Goal: Navigation & Orientation: Go to known website

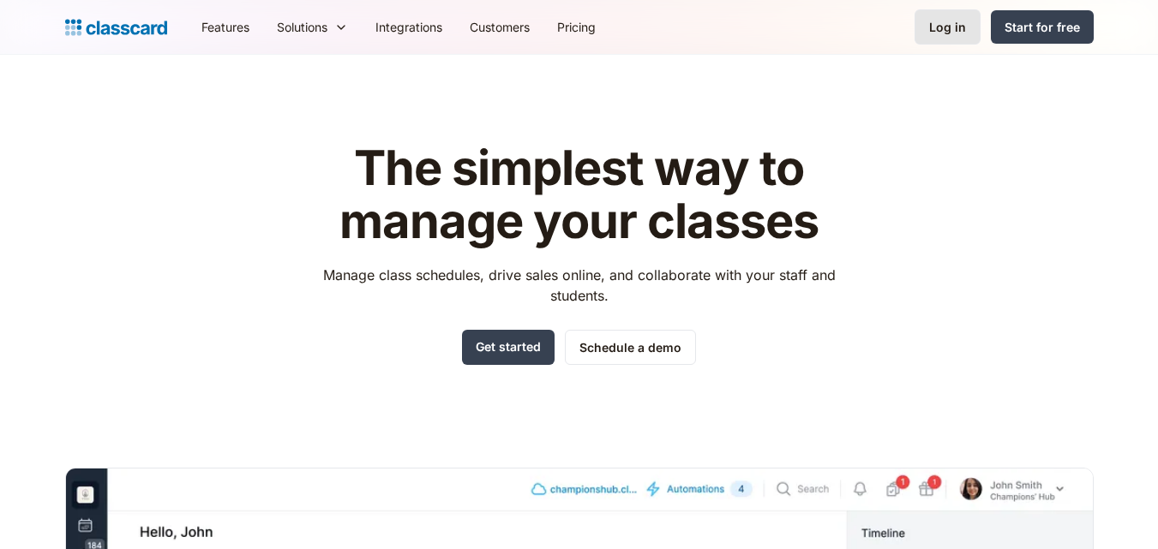
click at [948, 15] on link "Log in" at bounding box center [948, 26] width 66 height 35
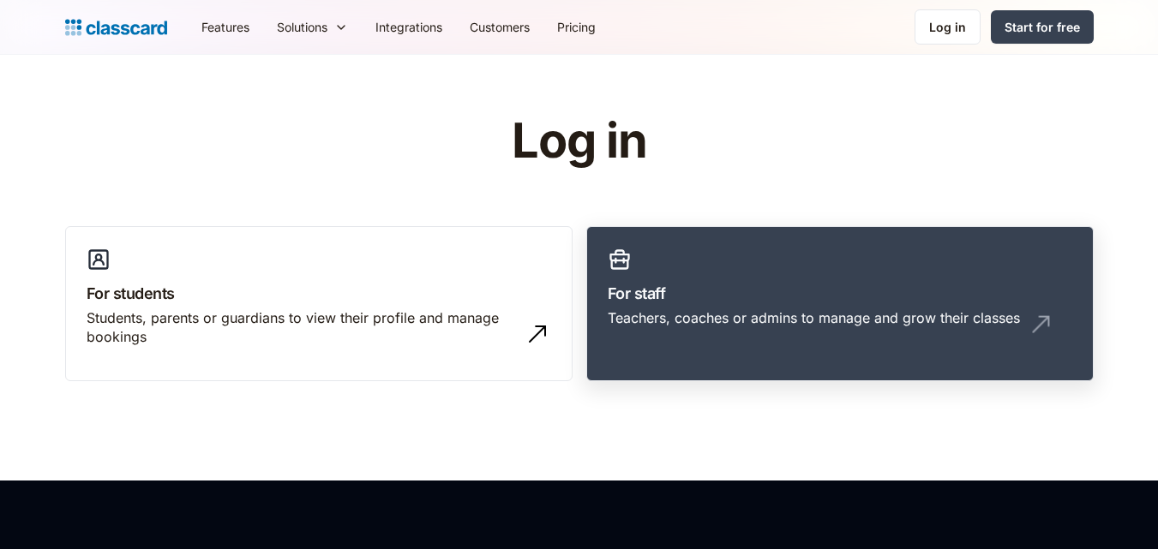
click at [715, 312] on div "Teachers, coaches or admins to manage and grow their classes" at bounding box center [814, 318] width 412 height 19
